Goal: Communication & Community: Answer question/provide support

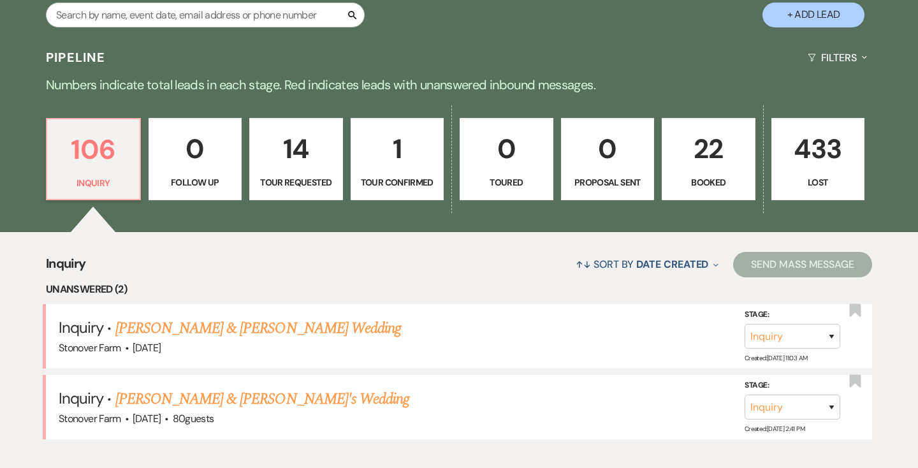
scroll to position [261, 0]
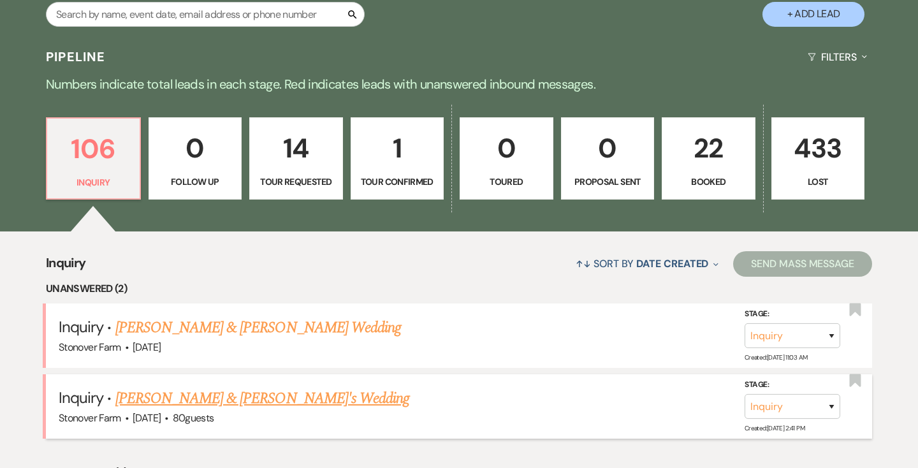
click at [231, 397] on link "[PERSON_NAME] & [PERSON_NAME]'s Wedding" at bounding box center [262, 398] width 294 height 23
select select "5"
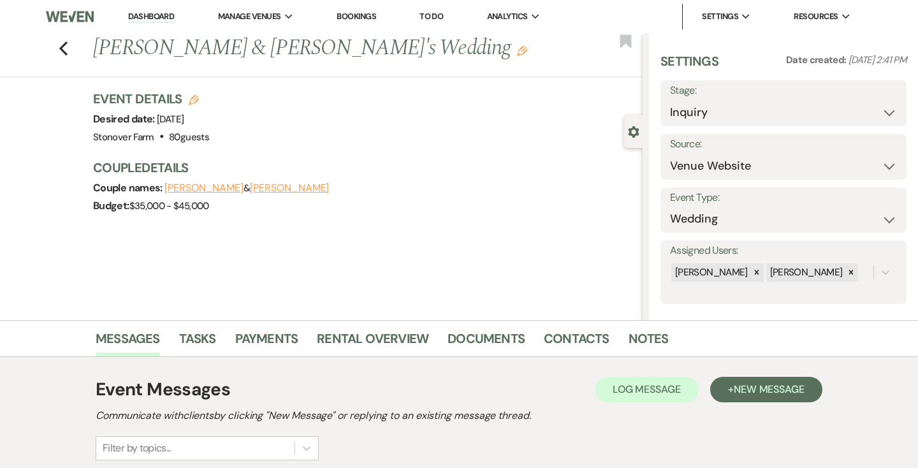
click at [153, 14] on link "Dashboard" at bounding box center [151, 17] width 46 height 12
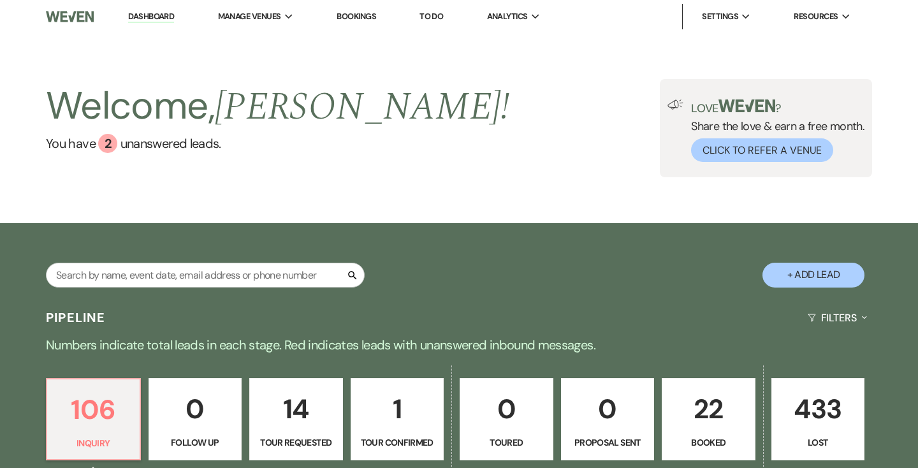
click at [816, 423] on p "433" at bounding box center [817, 408] width 77 height 43
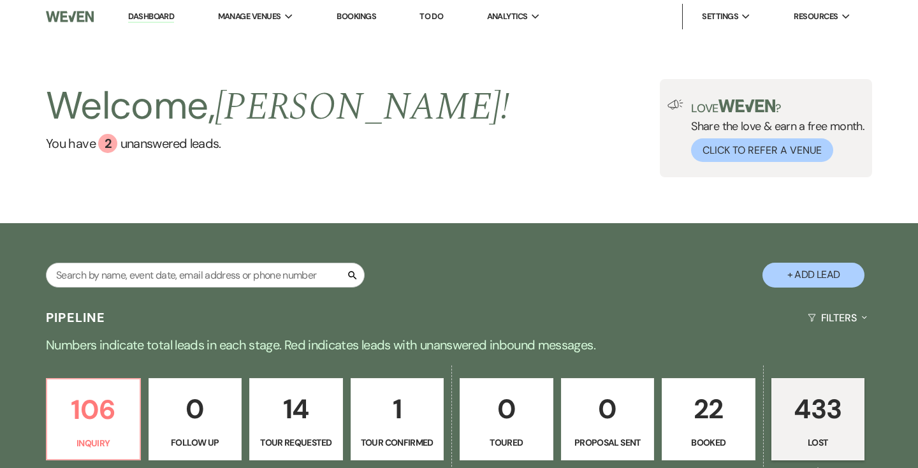
select select "8"
select select "6"
select select "8"
select select "10"
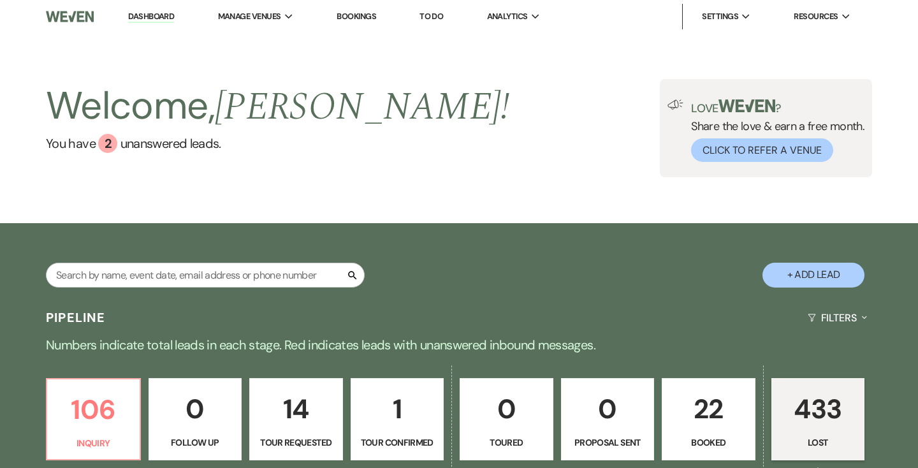
select select "8"
select select "6"
select select "8"
select select "6"
select select "8"
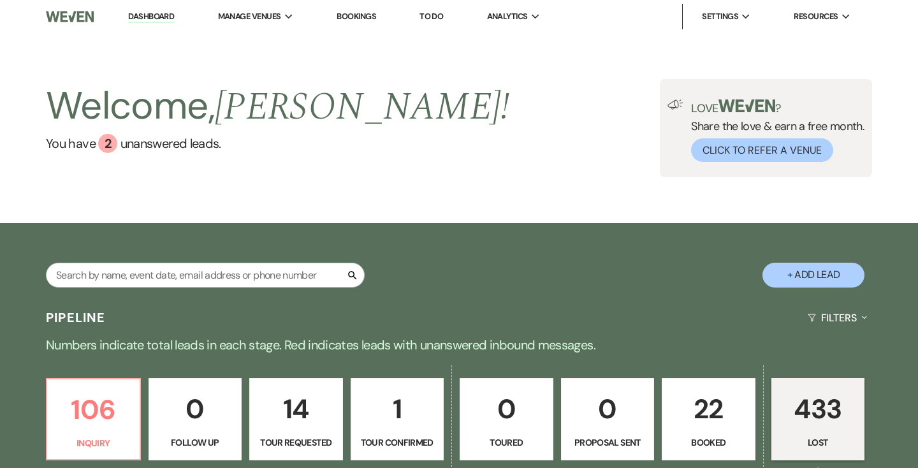
select select "6"
select select "8"
select select "6"
select select "8"
select select "6"
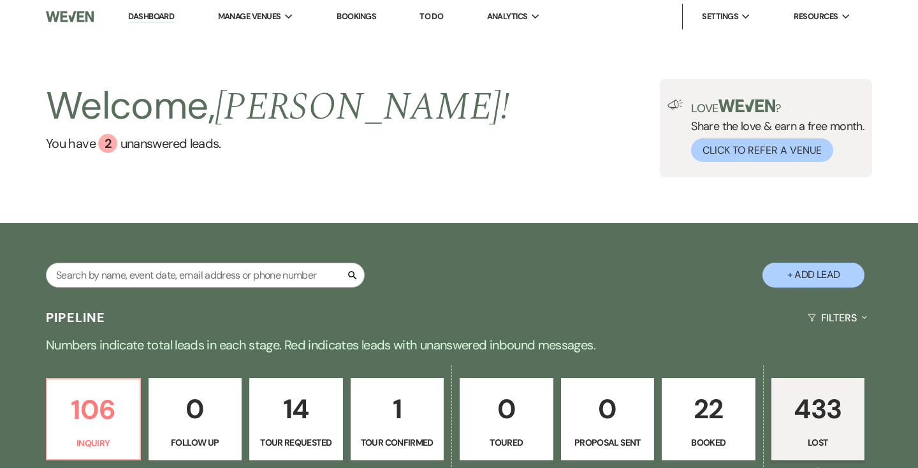
select select "8"
select select "6"
select select "8"
select select "5"
select select "8"
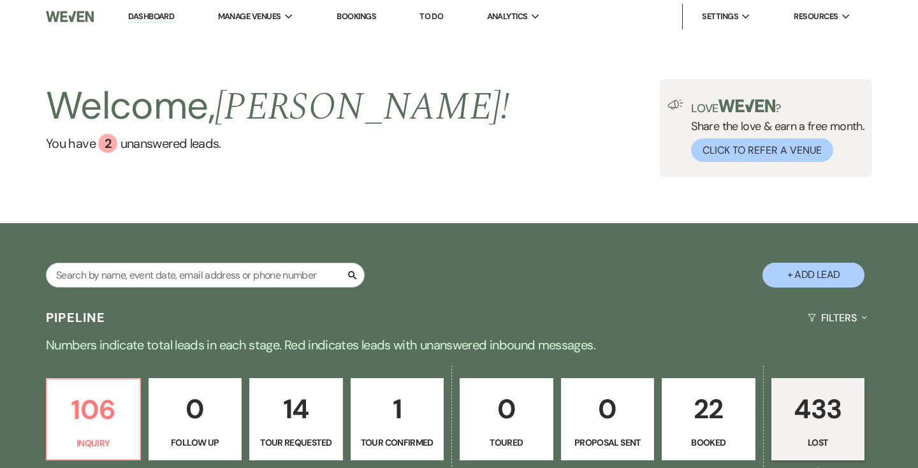
select select "11"
select select "8"
select select "5"
select select "8"
select select "5"
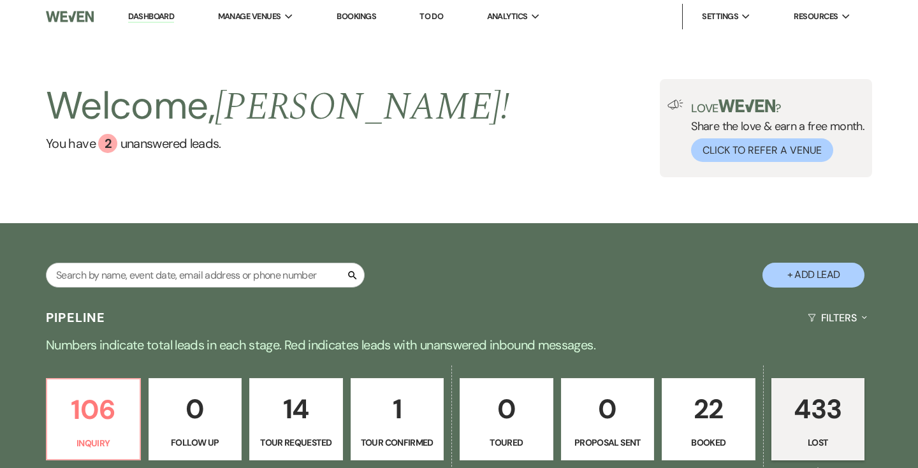
select select "8"
select select "7"
select select "8"
select select "6"
select select "8"
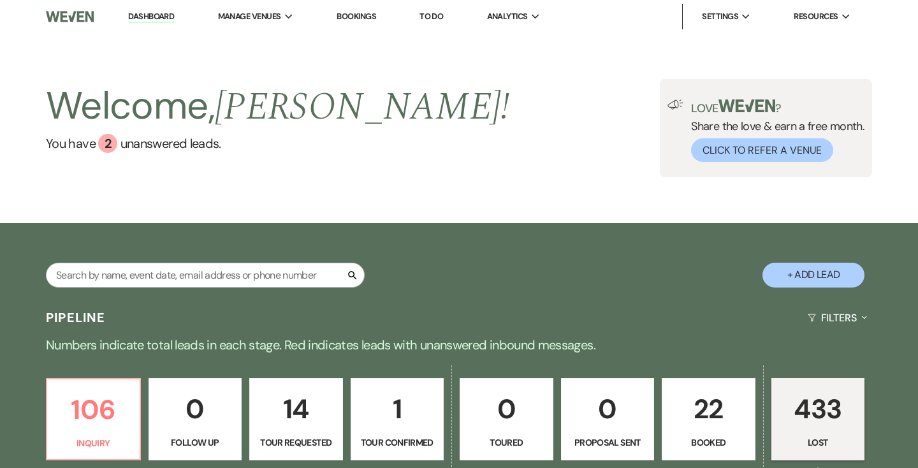
select select "8"
select select "6"
select select "8"
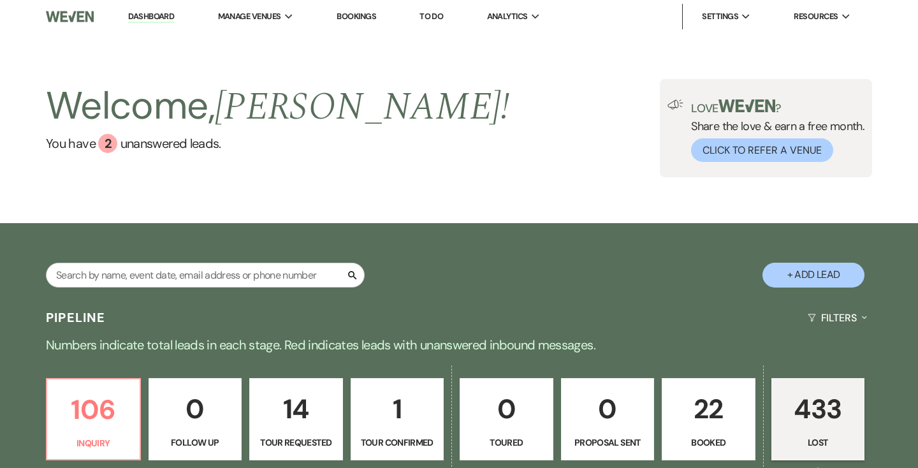
select select "8"
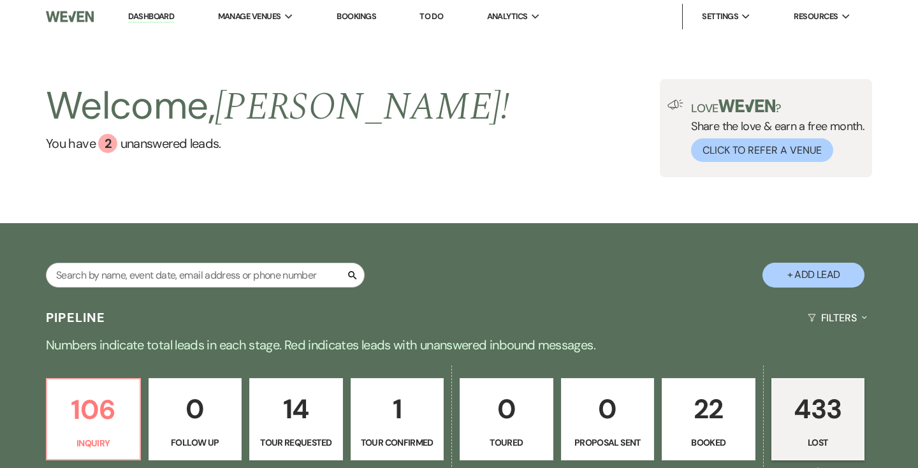
select select "8"
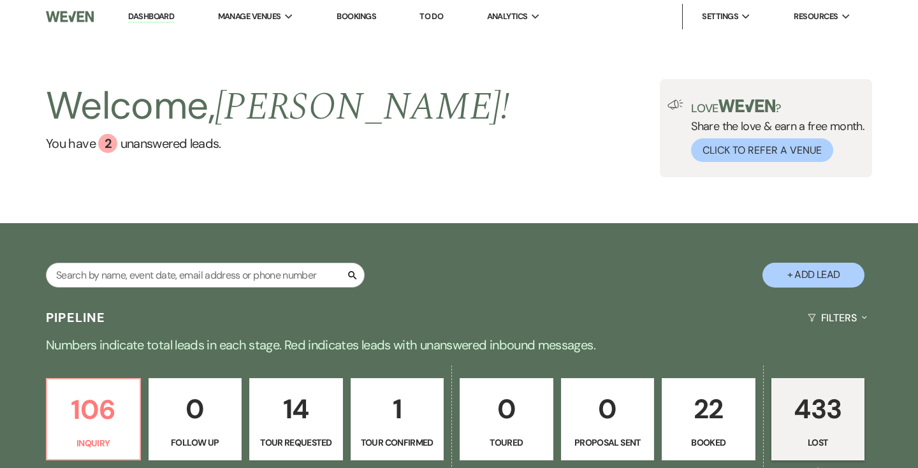
select select "8"
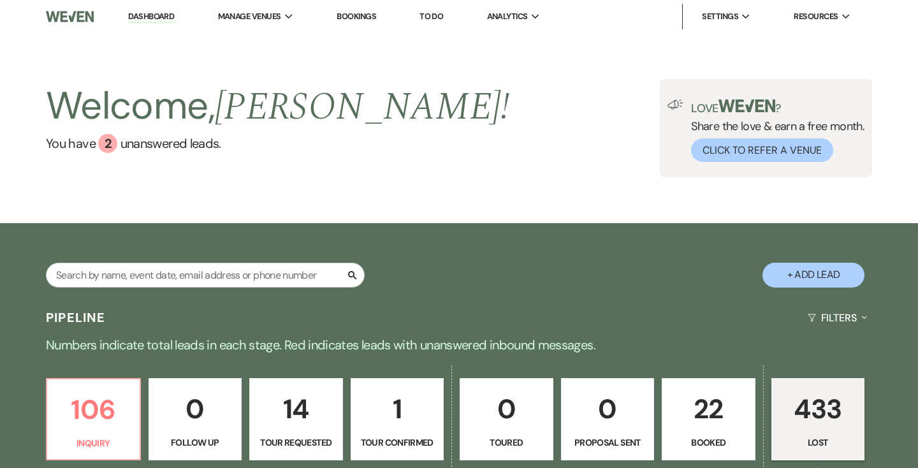
select select "8"
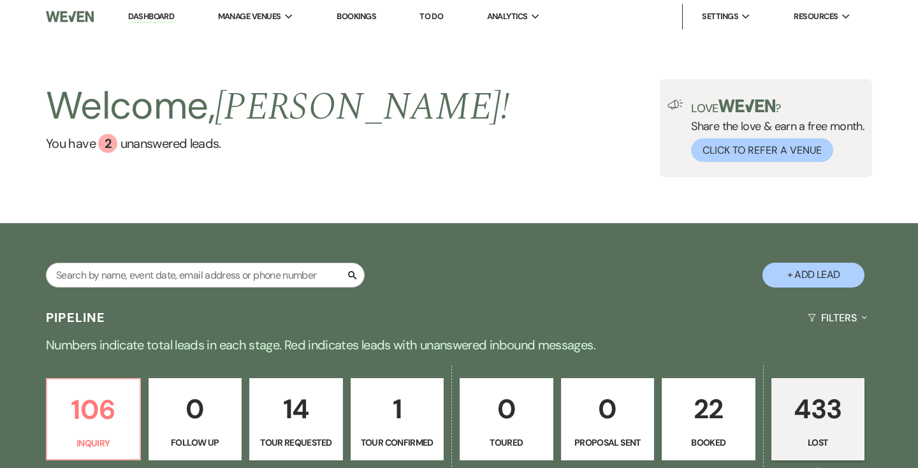
select select "8"
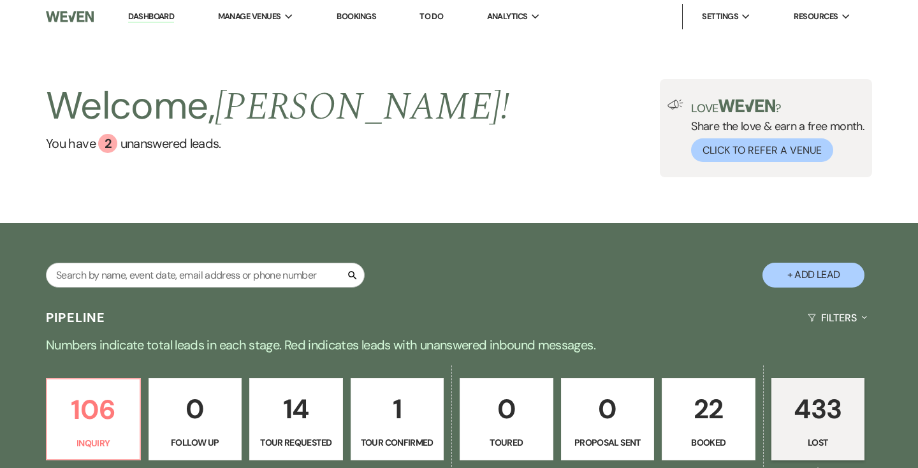
select select "8"
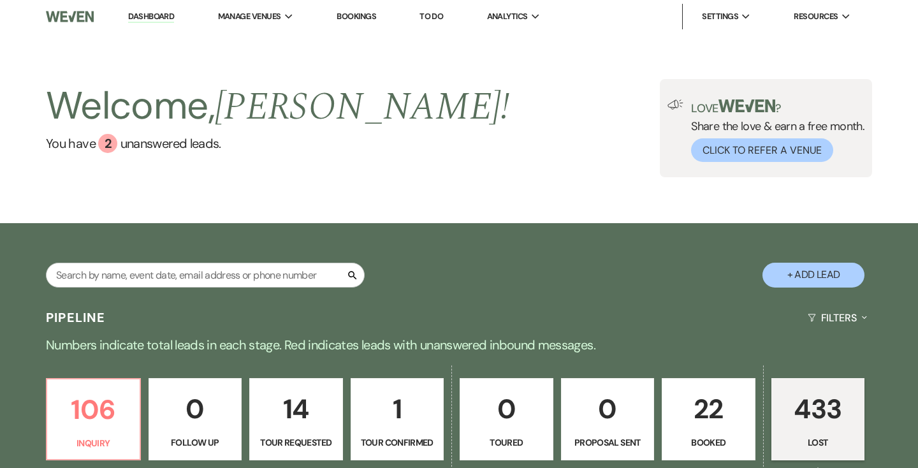
select select "8"
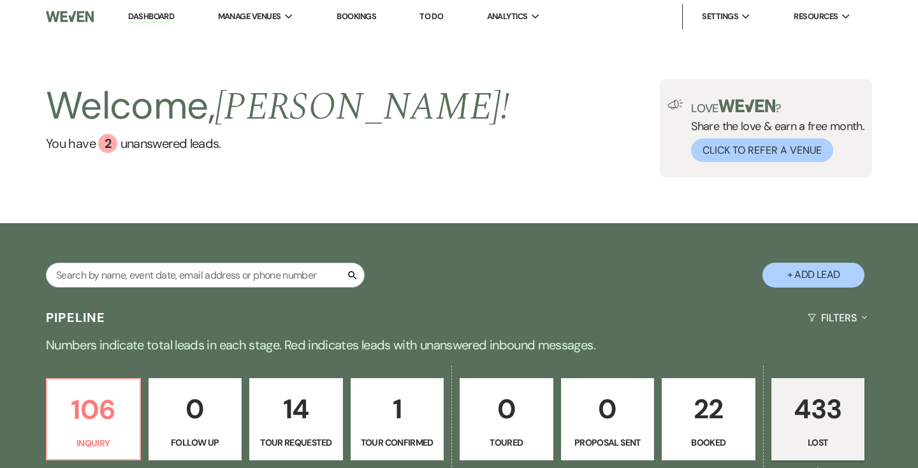
select select "8"
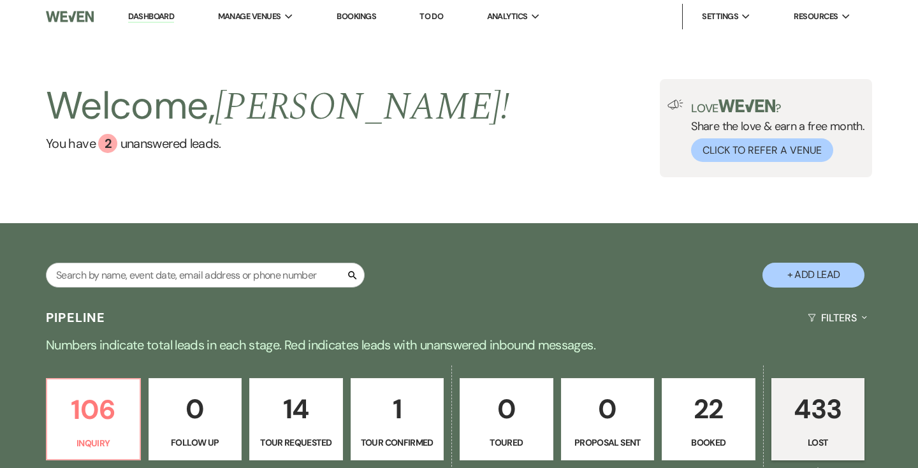
select select "8"
select select "7"
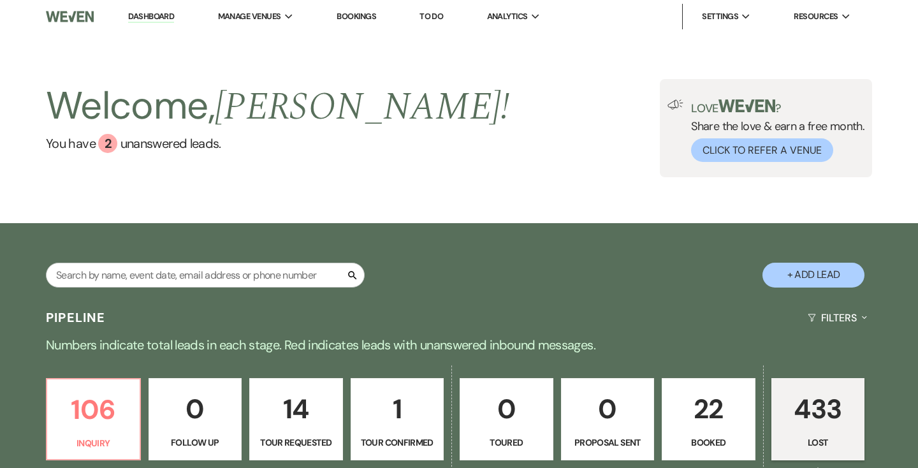
select select "8"
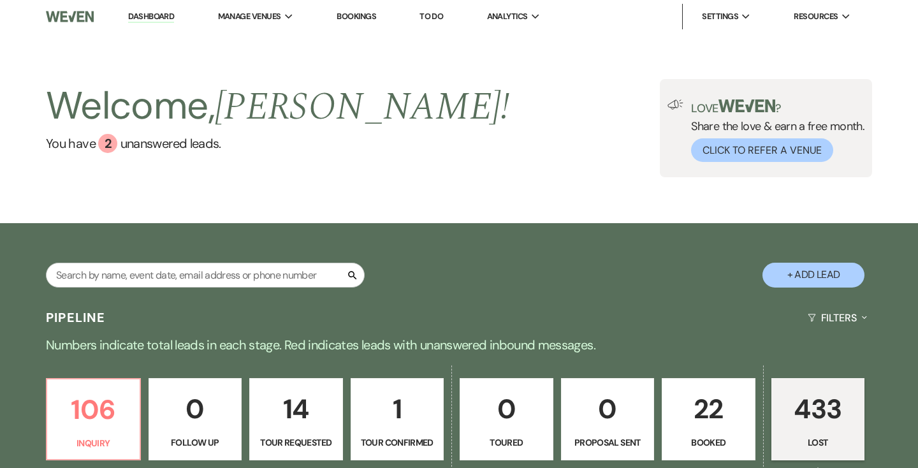
select select "8"
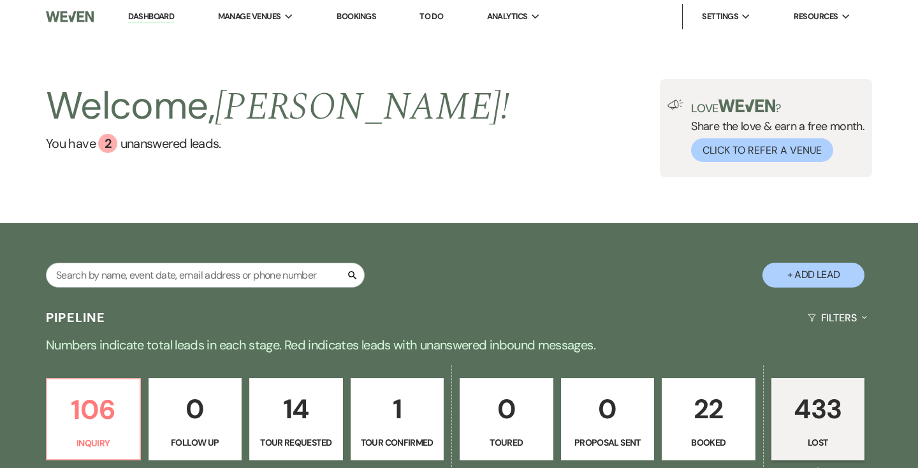
select select "8"
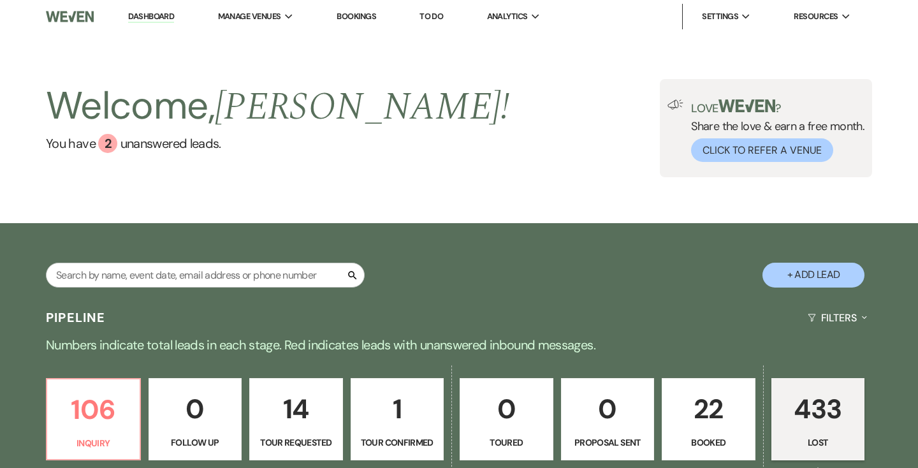
select select "8"
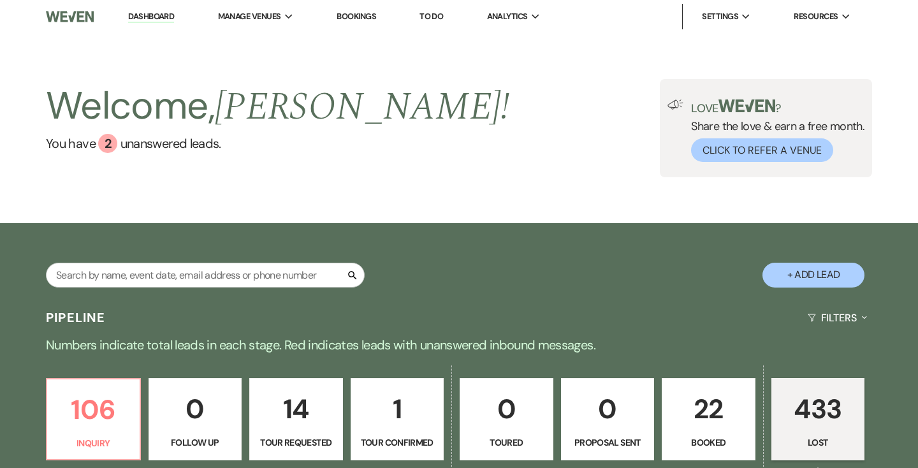
select select "8"
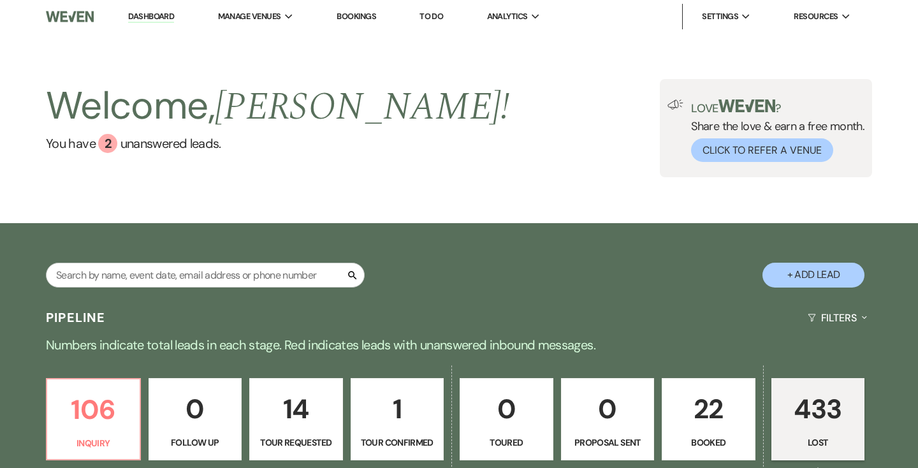
select select "8"
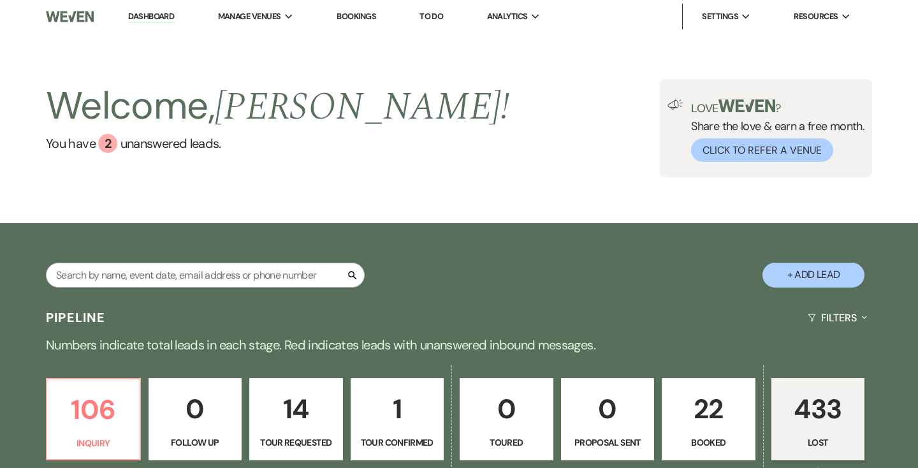
select select "8"
select select "6"
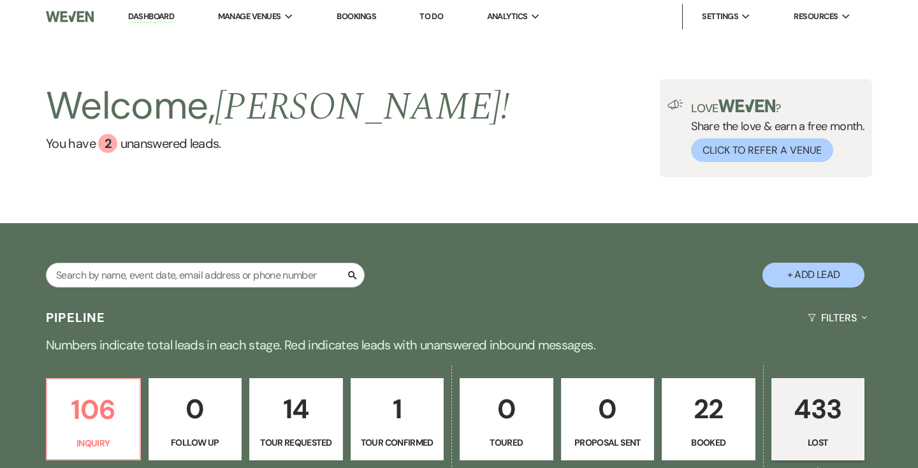
select select "8"
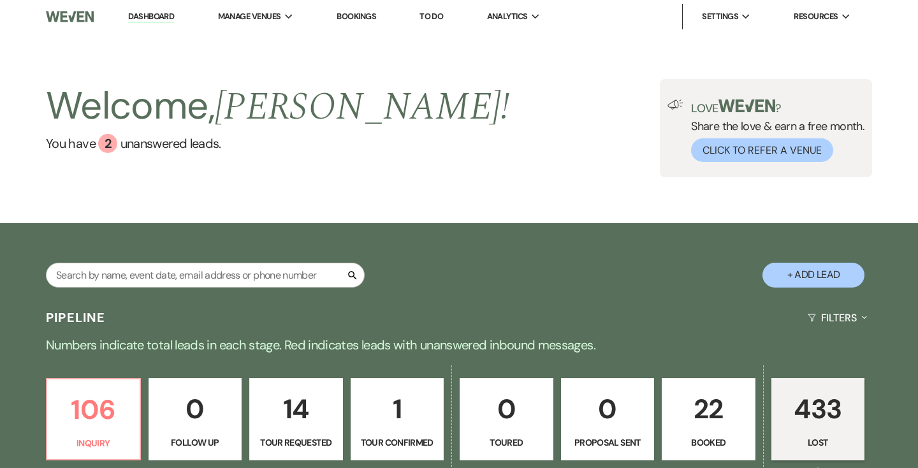
select select "5"
select select "8"
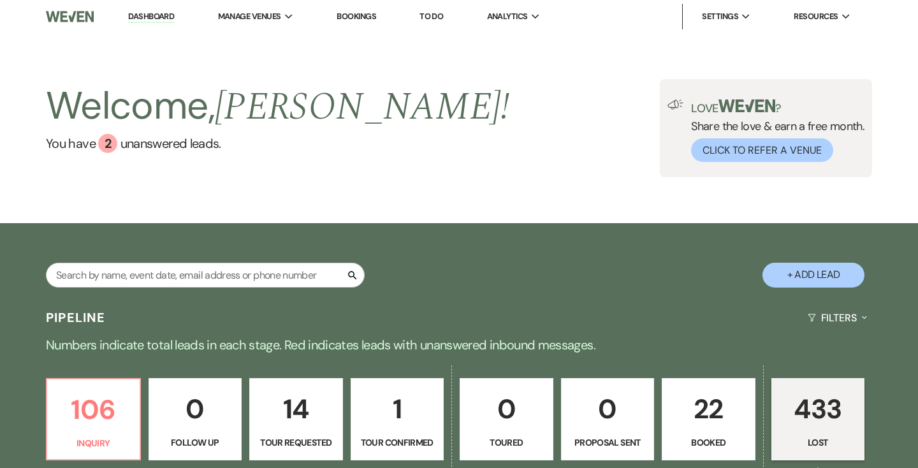
select select "8"
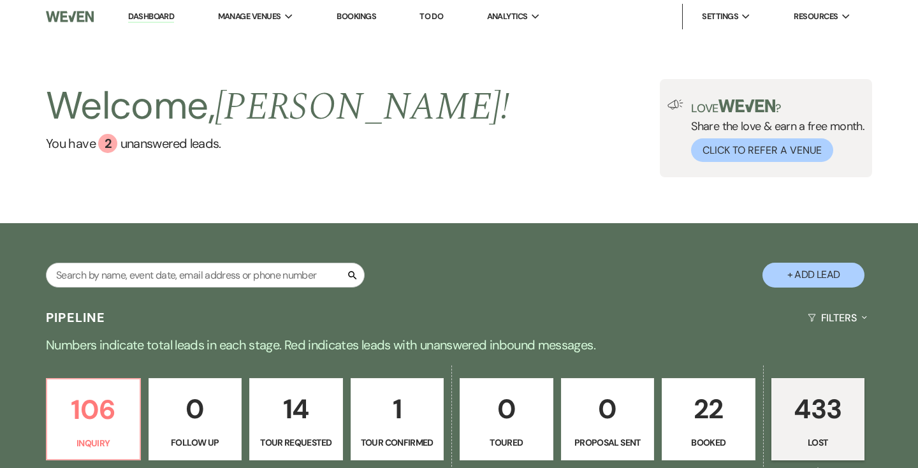
select select "8"
select select "6"
select select "8"
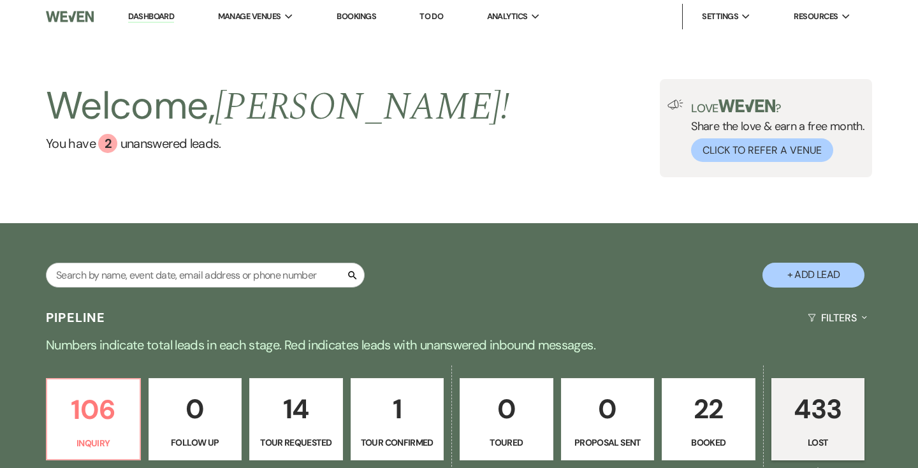
select select "8"
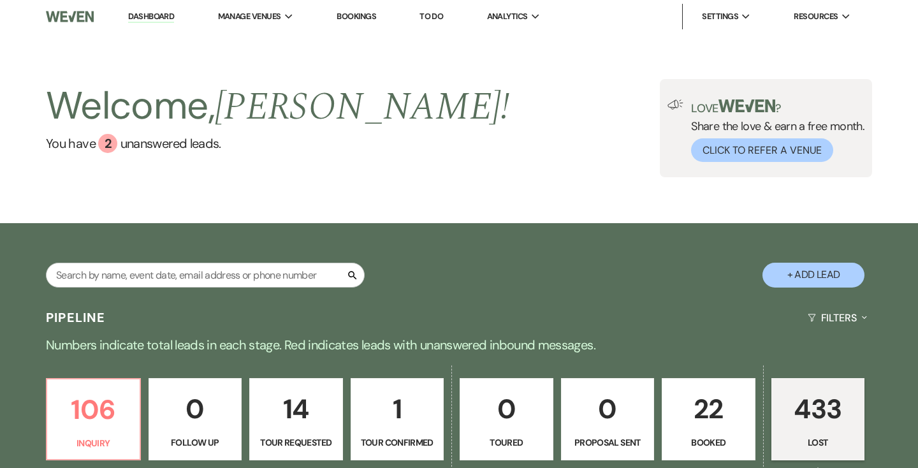
select select "8"
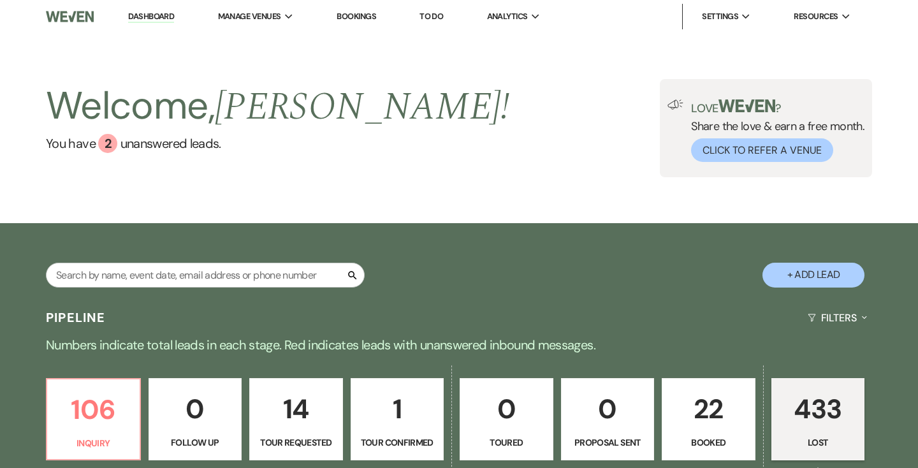
select select "8"
select select "6"
select select "8"
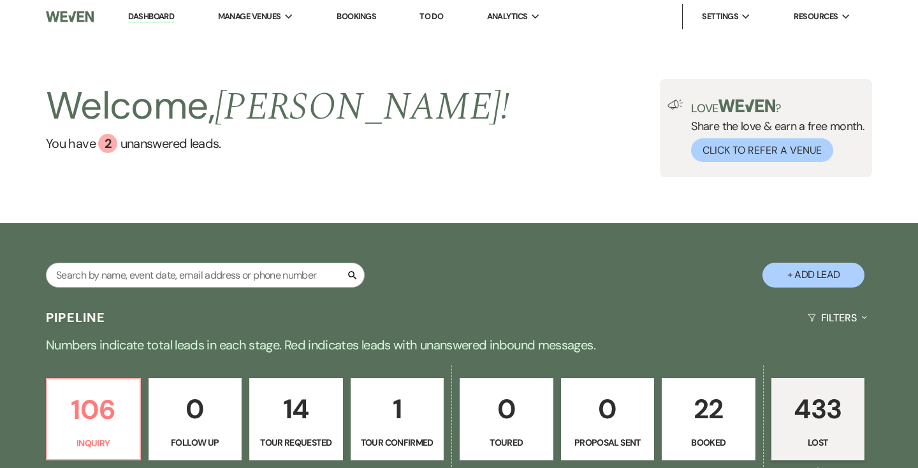
select select "8"
select select "5"
select select "8"
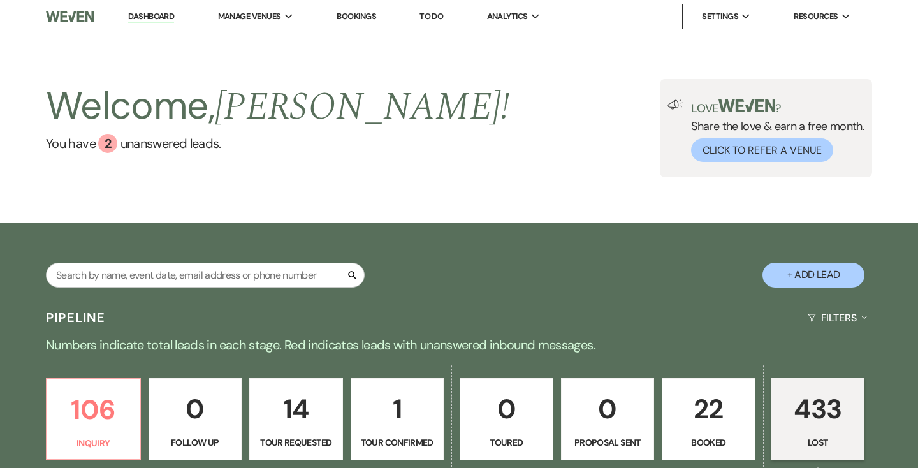
select select "8"
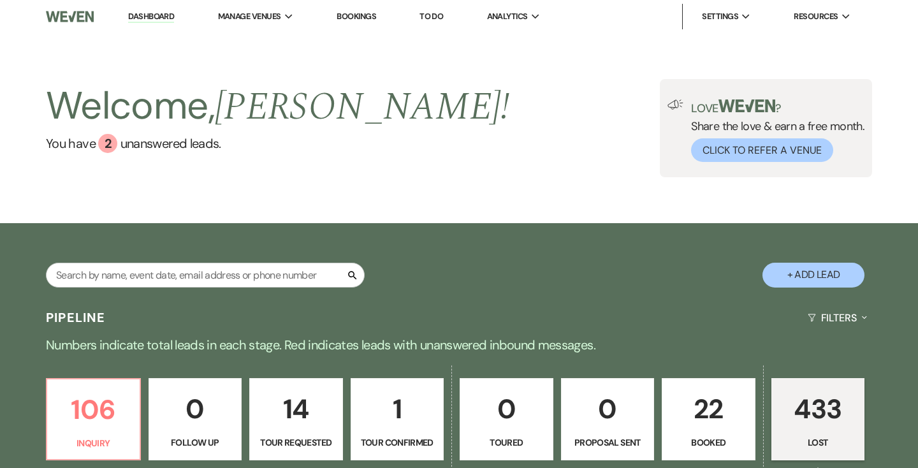
select select "8"
select select "5"
select select "8"
select select "5"
select select "8"
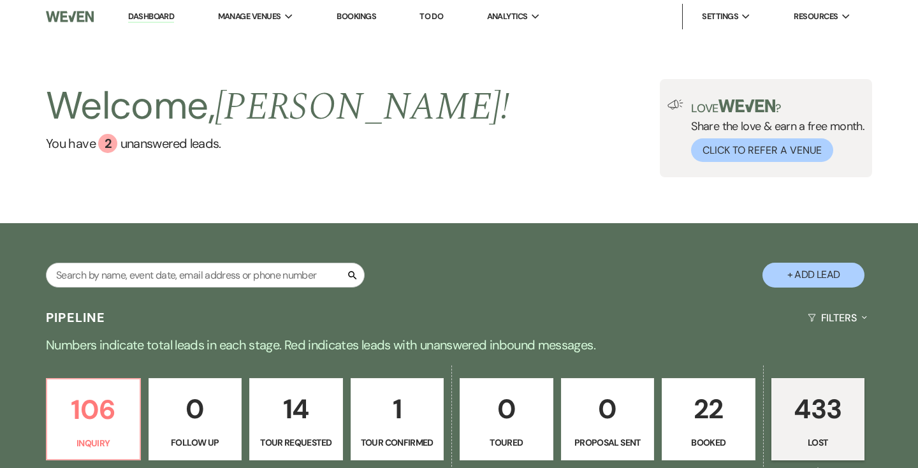
select select "5"
select select "8"
select select "5"
select select "8"
select select "5"
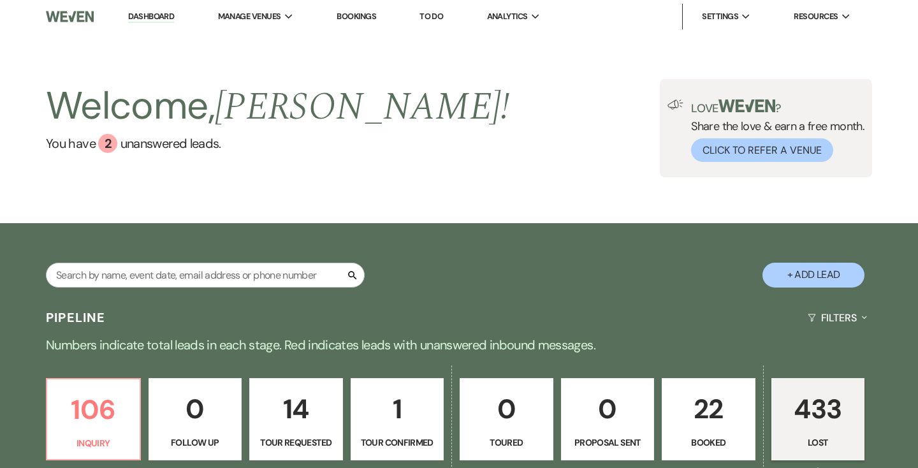
select select "8"
select select "5"
select select "8"
select select "5"
select select "8"
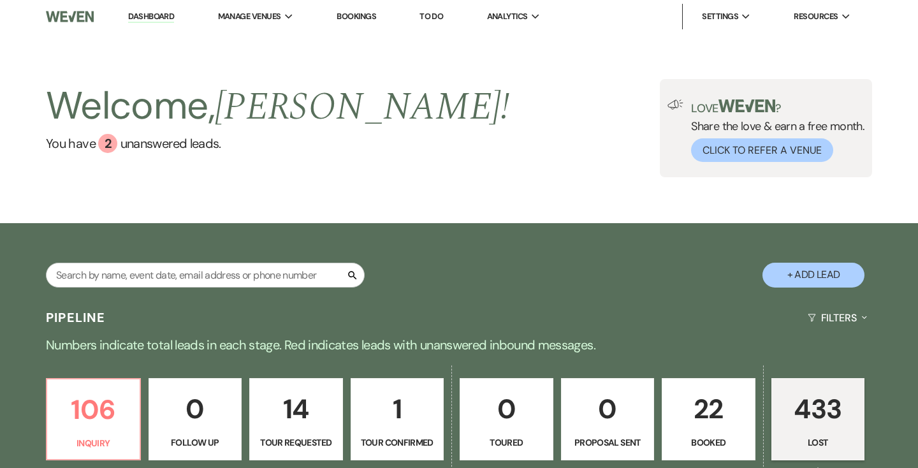
select select "5"
select select "8"
select select "5"
select select "8"
select select "5"
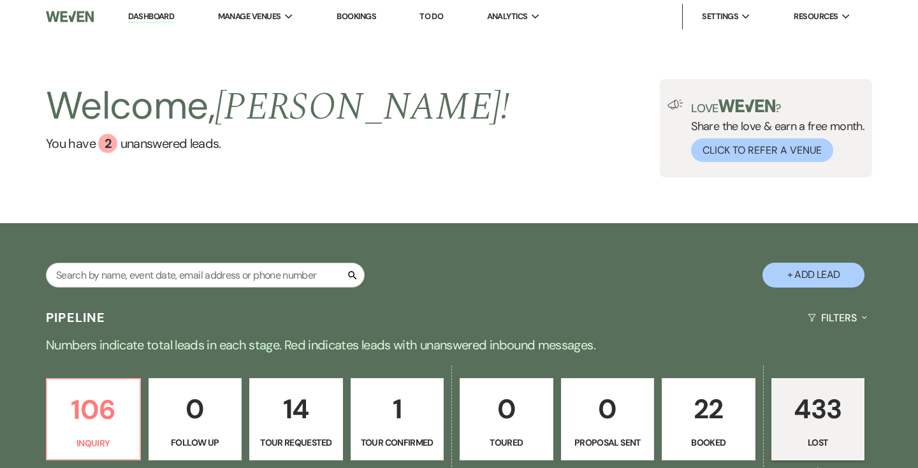
select select "8"
select select "5"
select select "8"
select select "11"
select select "8"
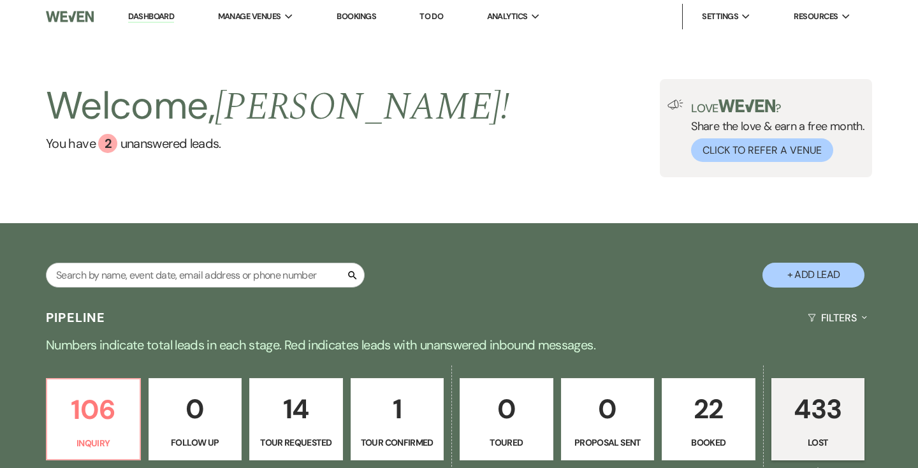
select select "5"
select select "8"
select select "5"
select select "8"
select select "5"
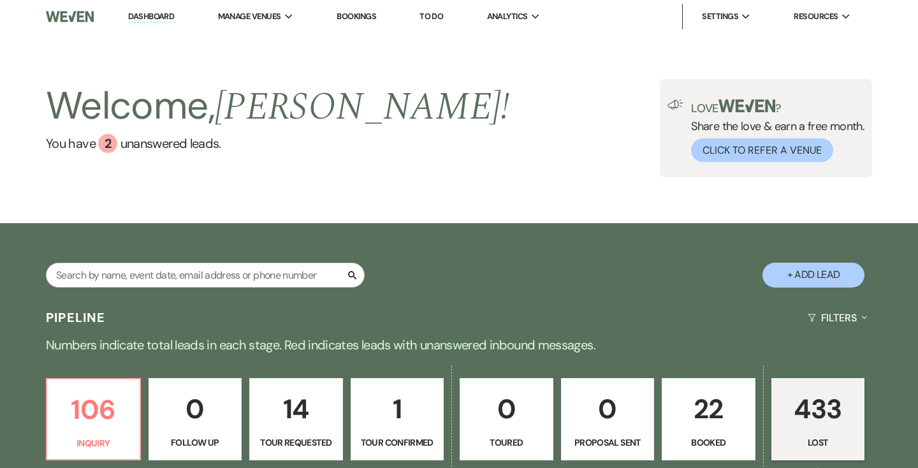
select select "8"
select select "5"
select select "8"
select select "5"
select select "8"
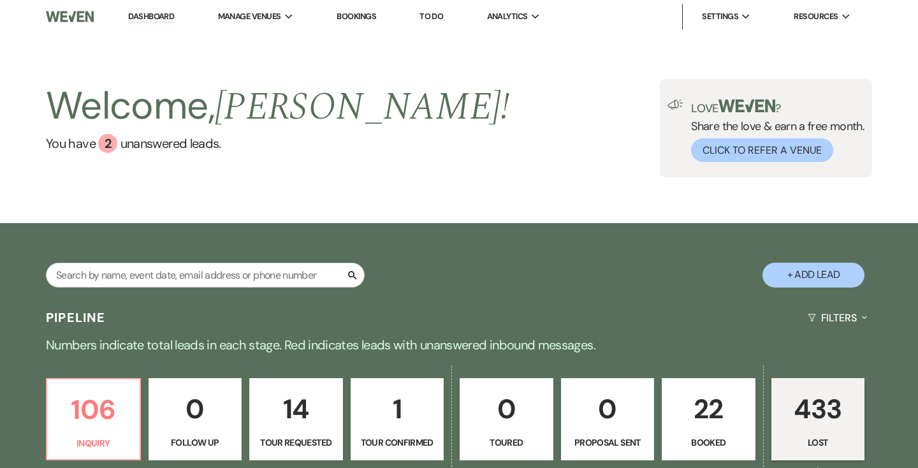
select select "5"
select select "8"
select select "5"
select select "8"
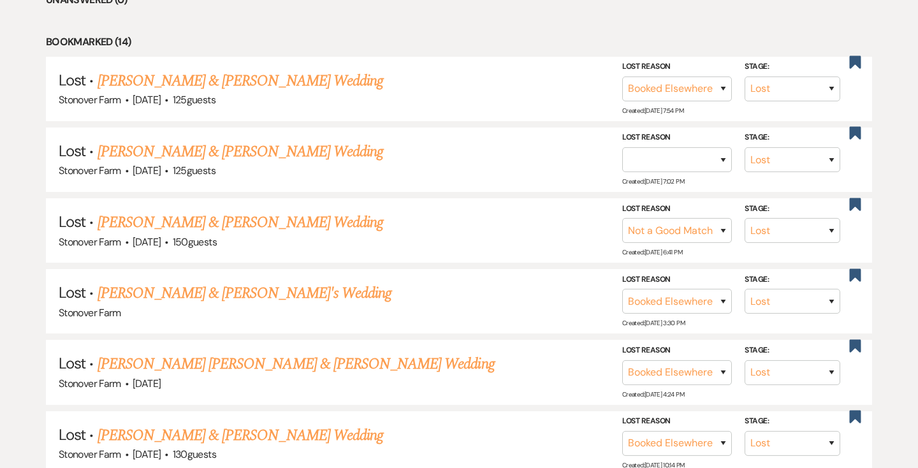
scroll to position [553, 0]
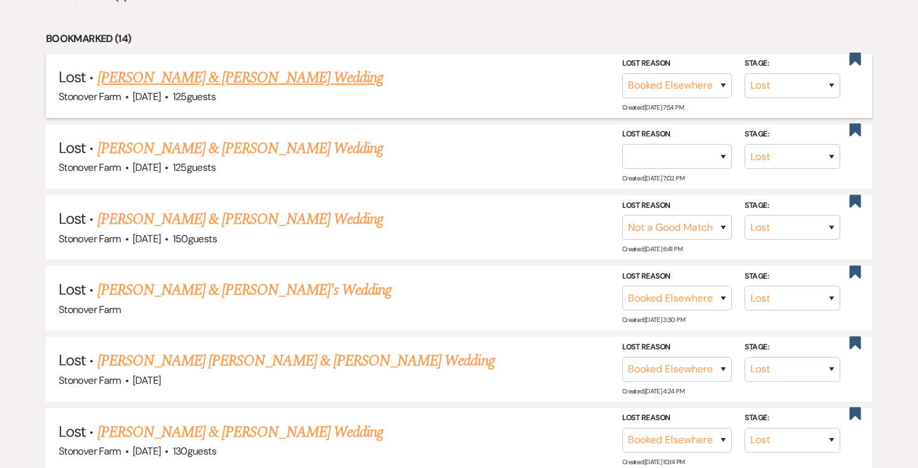
click at [285, 75] on link "[PERSON_NAME] & [PERSON_NAME] Wedding" at bounding box center [240, 77] width 285 height 23
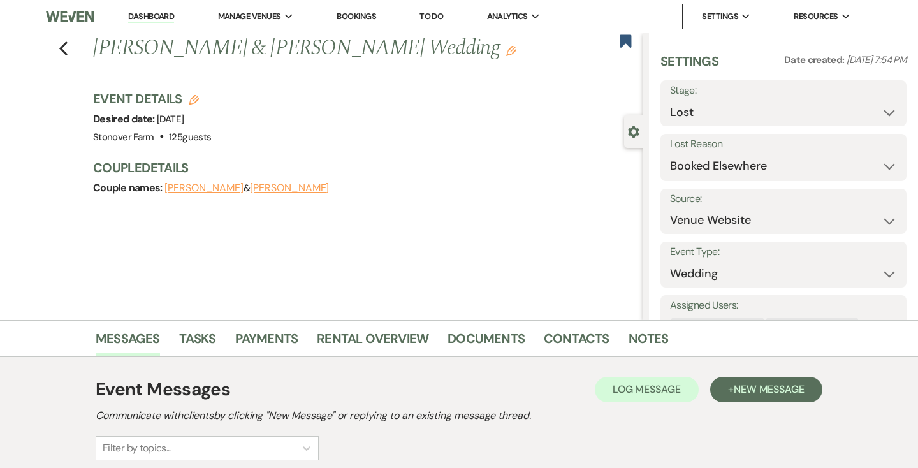
scroll to position [153, 0]
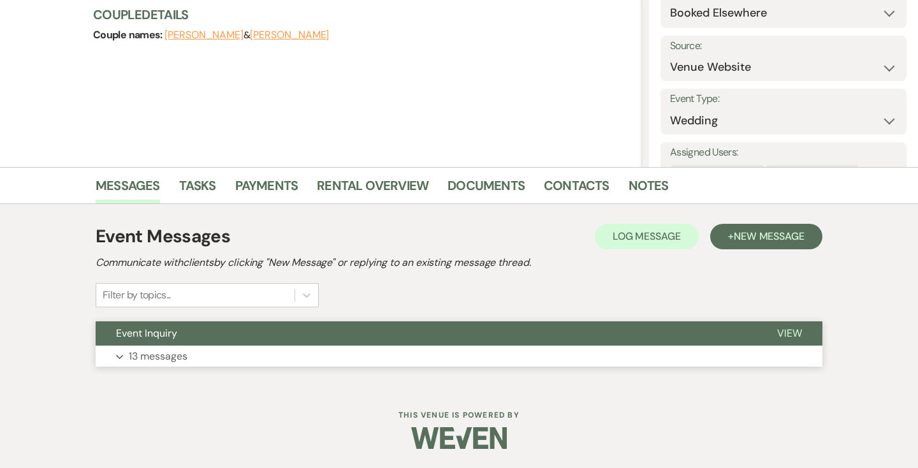
click at [790, 332] on span "View" at bounding box center [789, 332] width 25 height 13
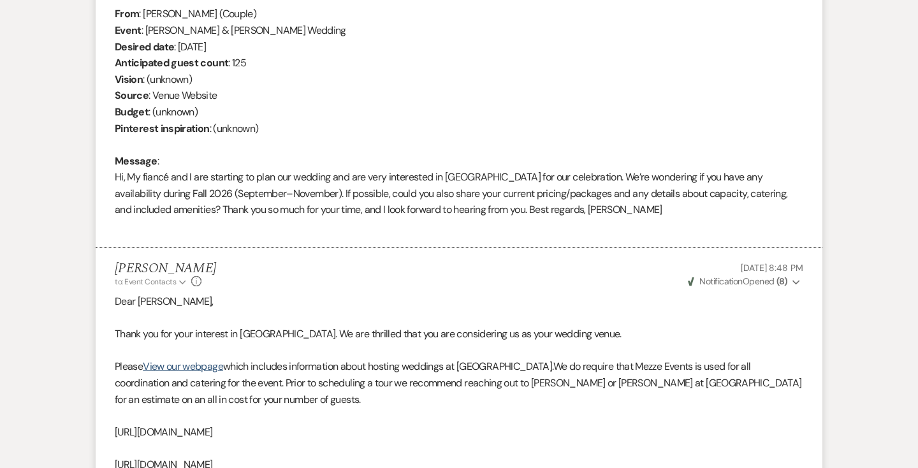
scroll to position [0, 0]
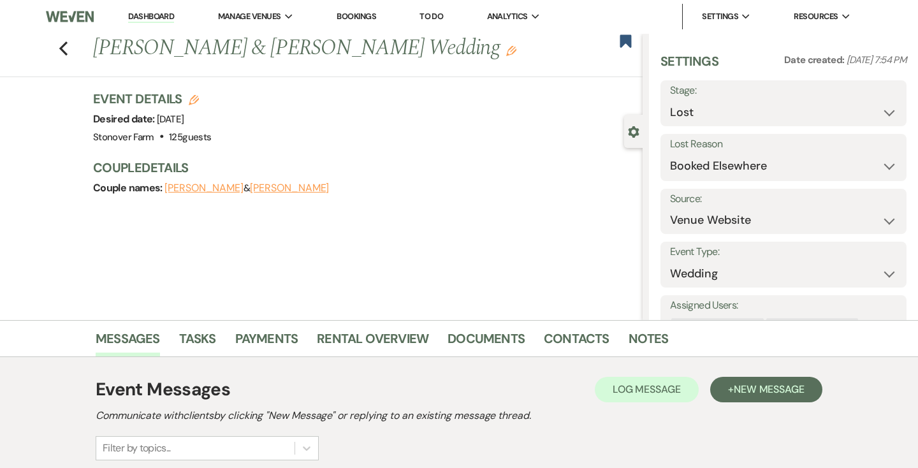
click at [161, 17] on link "Dashboard" at bounding box center [151, 17] width 46 height 12
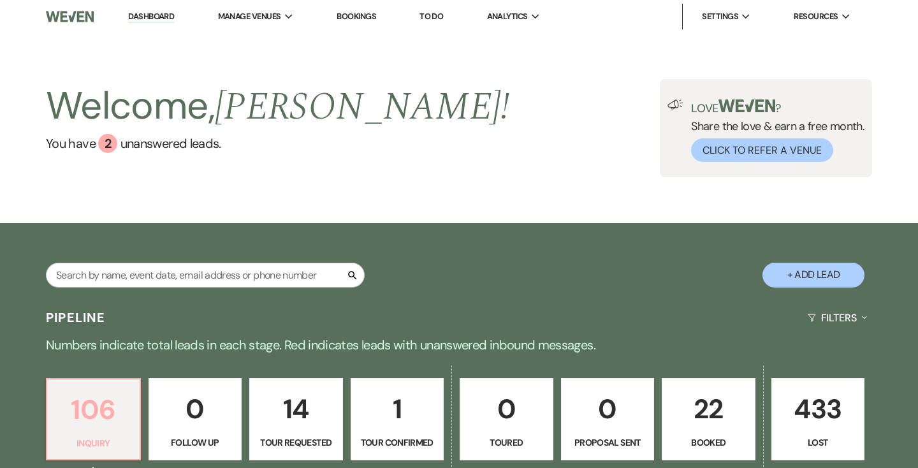
click at [92, 419] on p "106" at bounding box center [93, 409] width 77 height 43
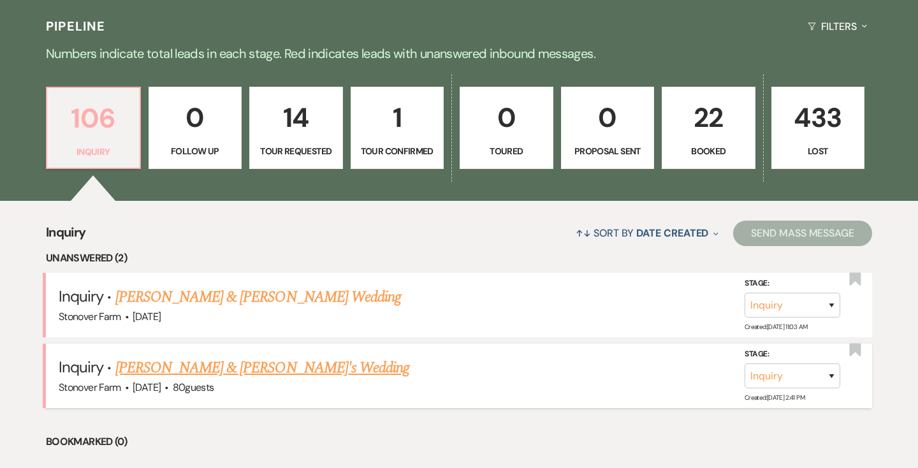
scroll to position [301, 0]
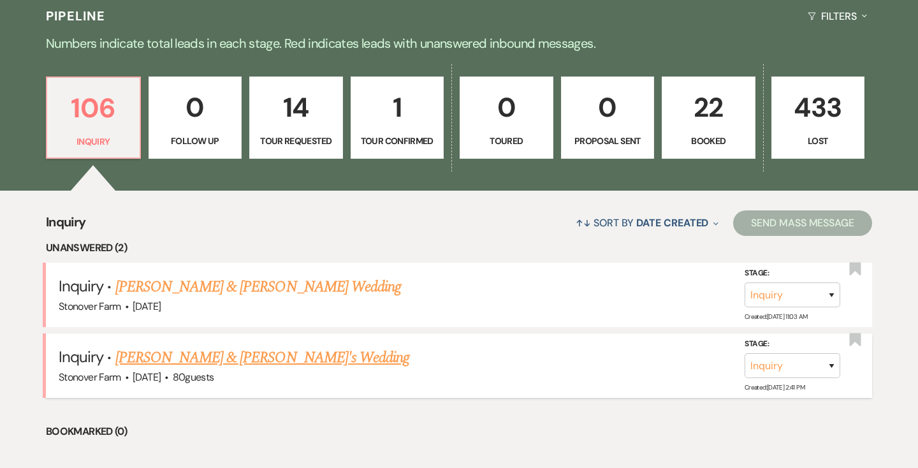
click at [188, 350] on link "[PERSON_NAME] & [PERSON_NAME]'s Wedding" at bounding box center [262, 357] width 294 height 23
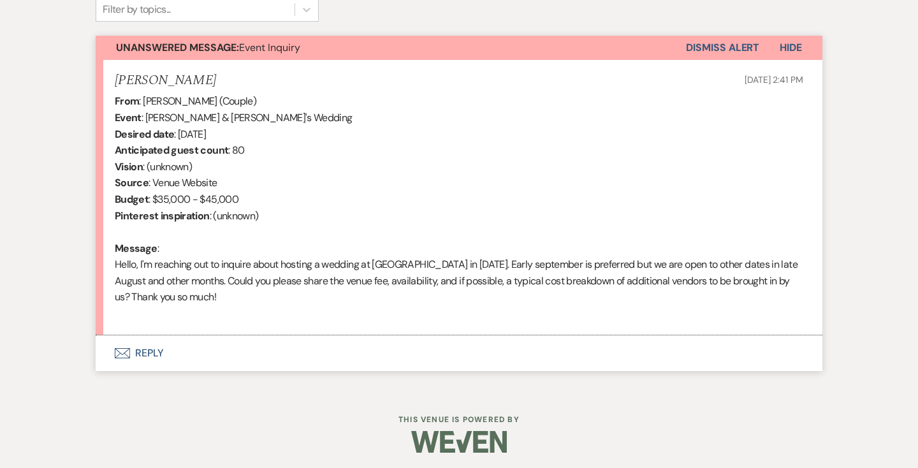
scroll to position [439, 0]
click at [143, 350] on button "Envelope Reply" at bounding box center [459, 353] width 726 height 36
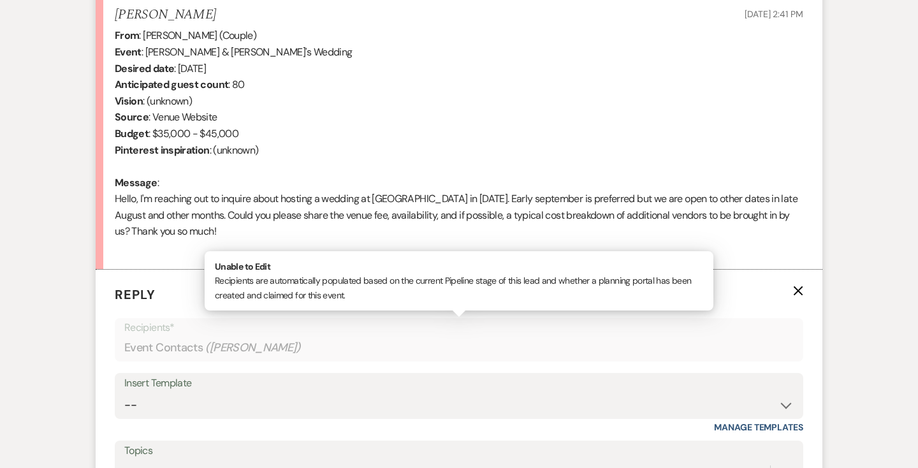
scroll to position [728, 0]
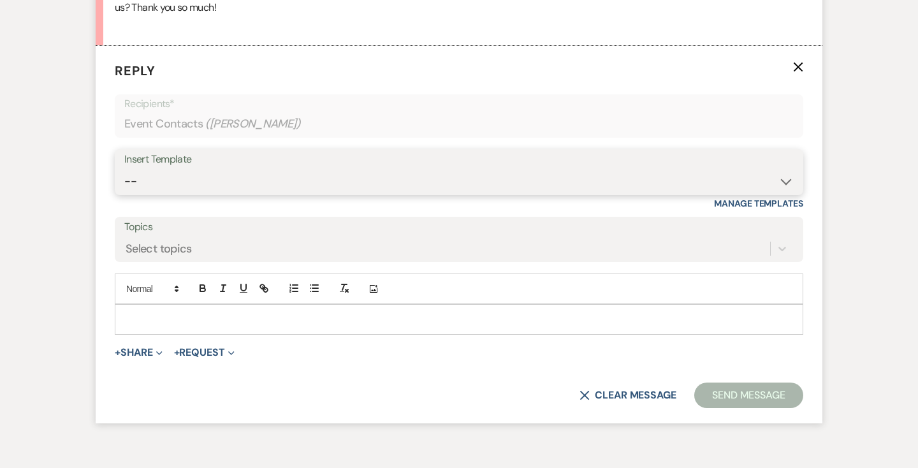
click at [209, 180] on select "-- Weven Planning Portal Introduction (Booked Events) Contract (Pre-Booked Lead…" at bounding box center [458, 181] width 669 height 25
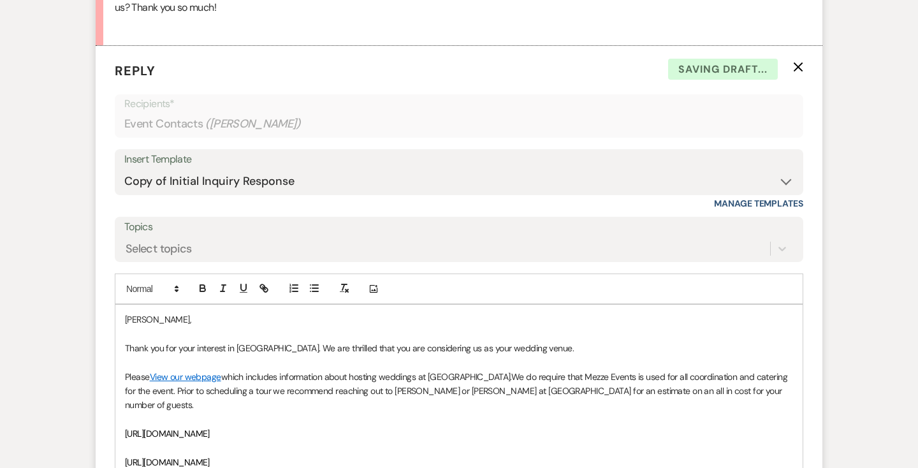
click at [126, 322] on p "[PERSON_NAME]," at bounding box center [459, 319] width 668 height 14
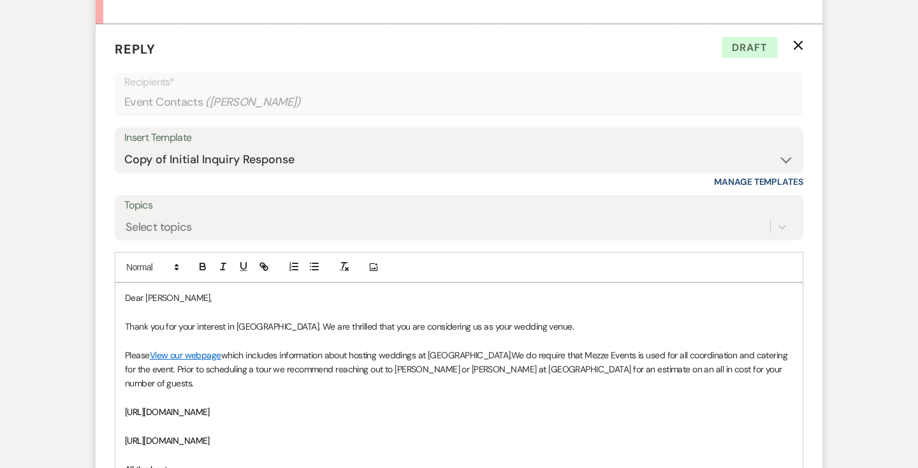
scroll to position [750, 0]
click at [567, 328] on p "Thank you for your interest in [GEOGRAPHIC_DATA]. We are thrilled that you are …" at bounding box center [459, 326] width 668 height 14
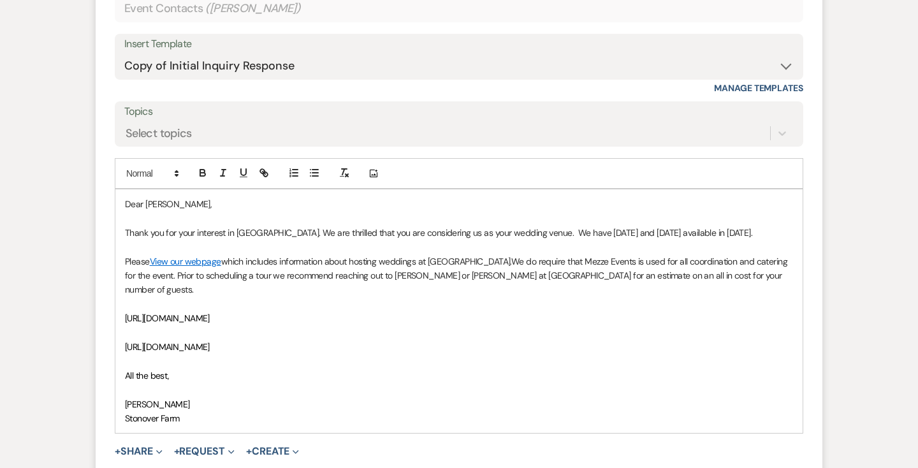
scroll to position [846, 0]
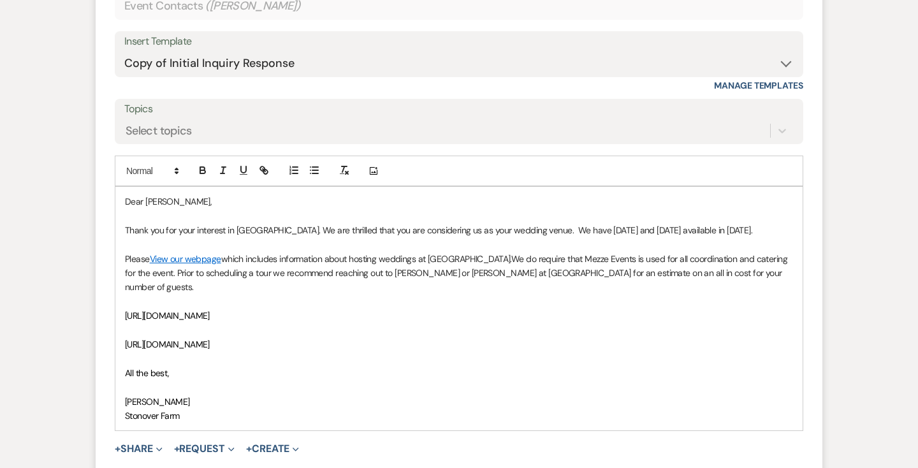
click at [582, 238] on p at bounding box center [459, 244] width 668 height 14
click at [583, 236] on p "Thank you for your interest in [GEOGRAPHIC_DATA]. We are thrilled that you are …" at bounding box center [459, 230] width 668 height 14
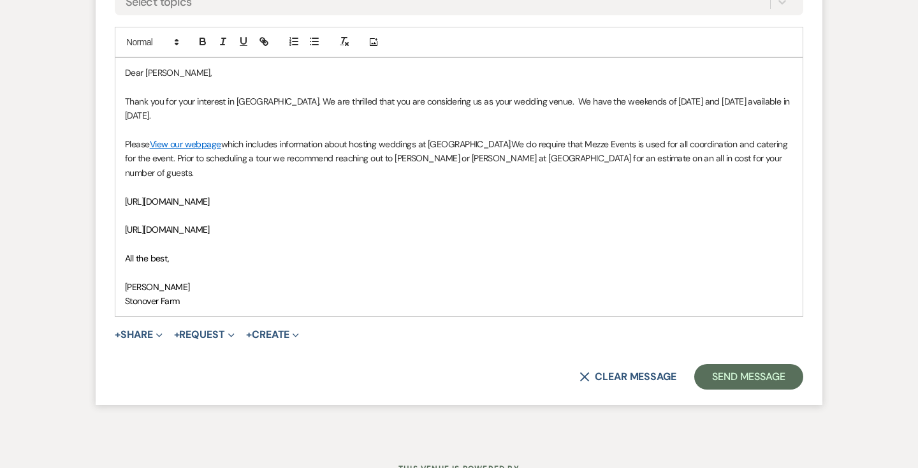
scroll to position [991, 0]
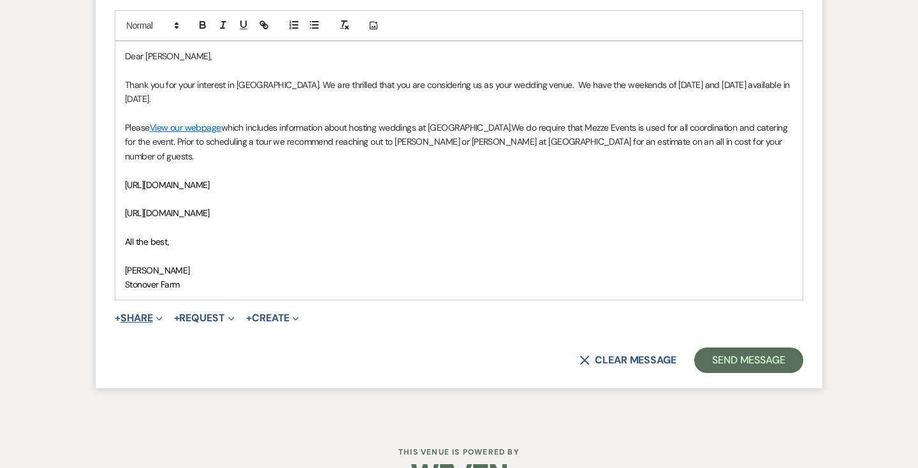
click at [161, 311] on span "Expand" at bounding box center [158, 317] width 10 height 13
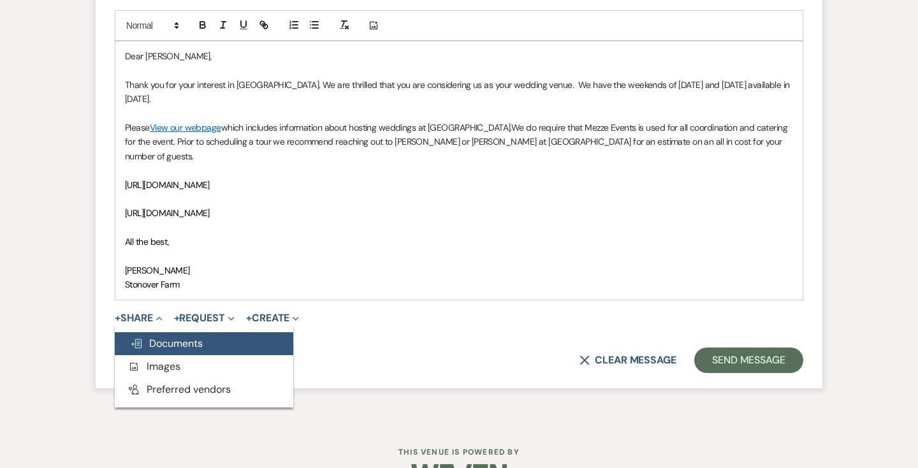
click at [160, 336] on span "Doc Upload Documents" at bounding box center [166, 342] width 73 height 13
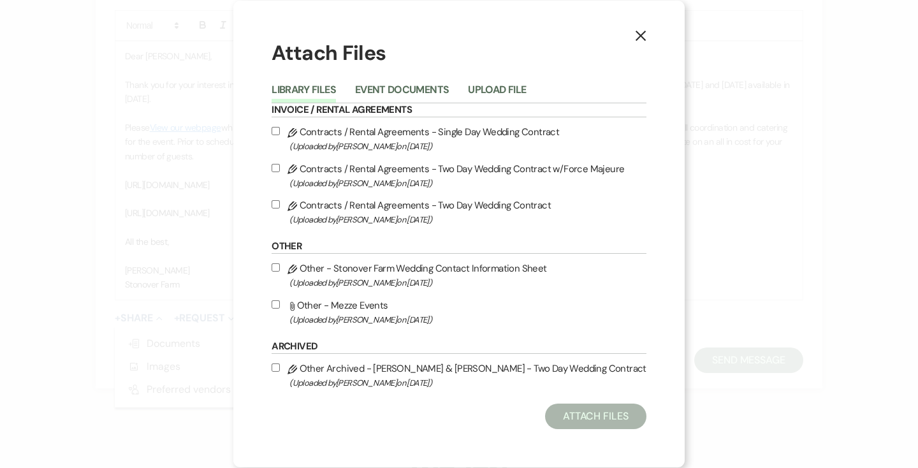
click at [280, 304] on input "Attach File Other - Mezze Events (Uploaded by [PERSON_NAME] on [DATE] )" at bounding box center [275, 304] width 8 height 8
click at [614, 417] on button "Attach Files" at bounding box center [595, 415] width 101 height 25
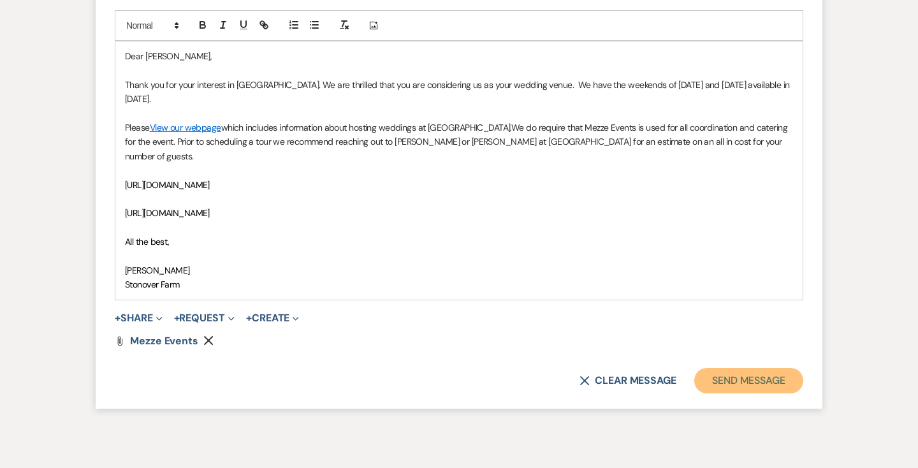
click at [730, 368] on button "Send Message" at bounding box center [748, 380] width 109 height 25
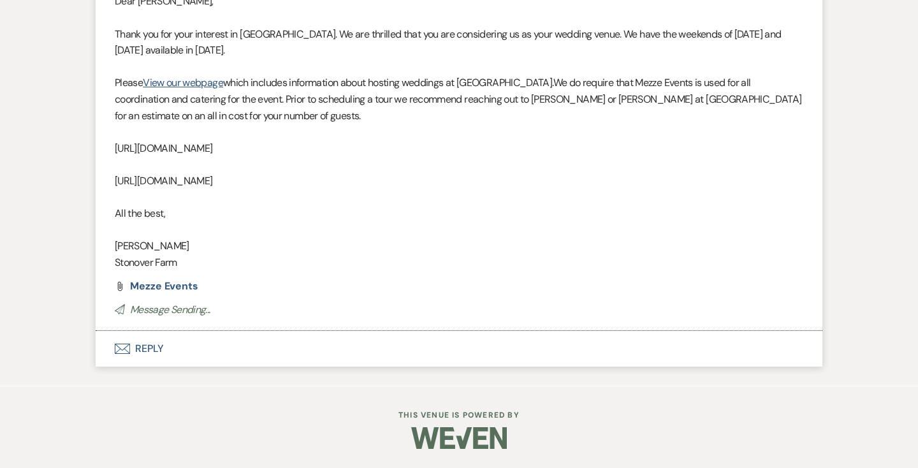
scroll to position [0, 0]
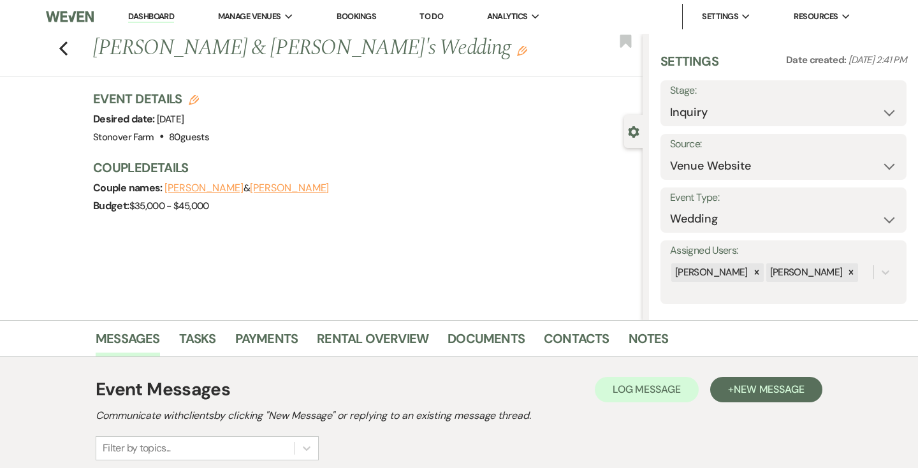
click at [154, 13] on link "Dashboard" at bounding box center [151, 17] width 46 height 12
